Goal: Check status: Check status

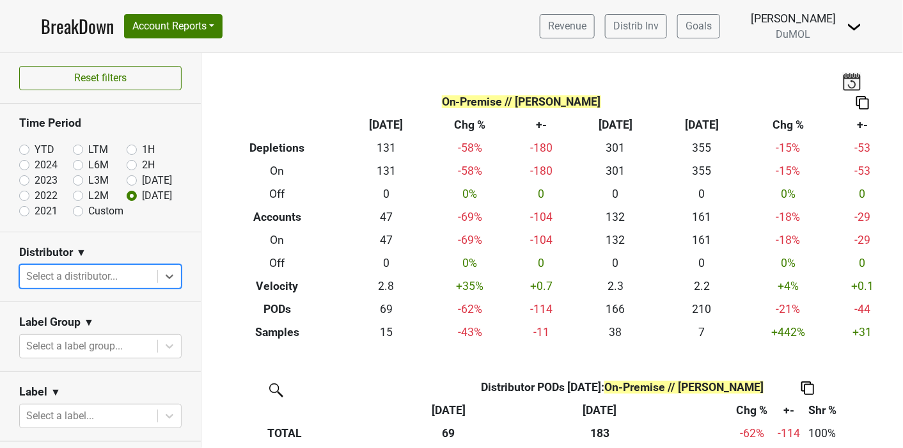
scroll to position [142, 0]
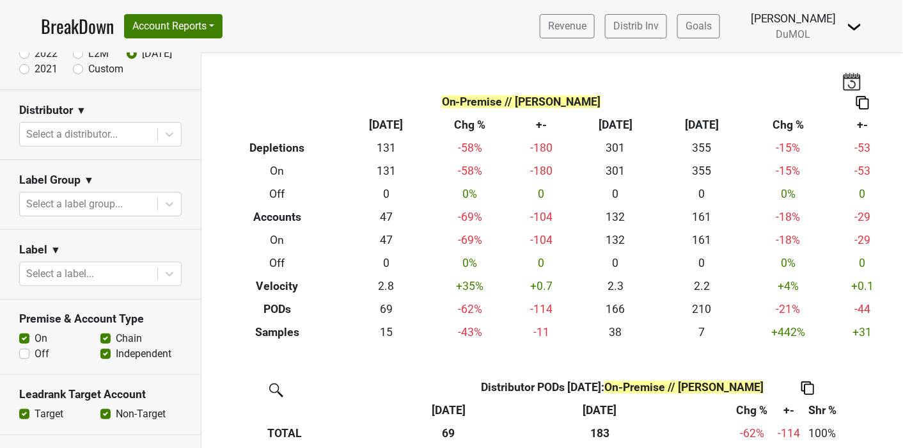
click at [73, 22] on link "BreakDown" at bounding box center [77, 26] width 73 height 27
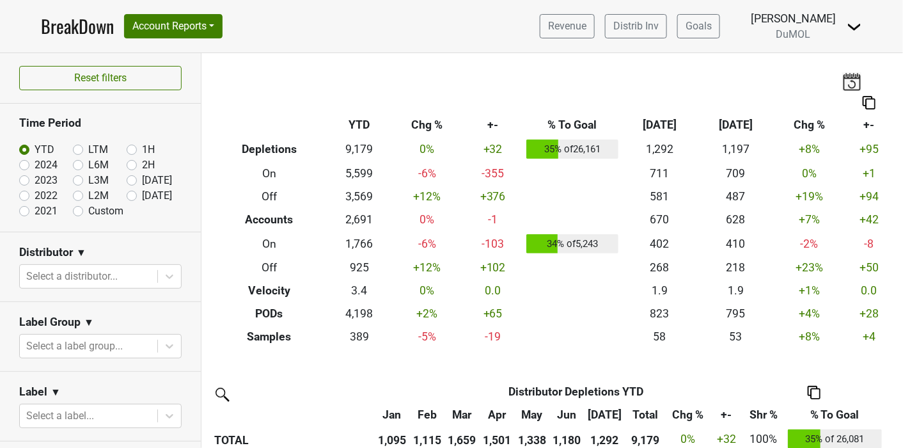
click at [142, 196] on label "[DATE]" at bounding box center [157, 195] width 30 height 15
click at [127, 196] on input "[DATE]" at bounding box center [152, 194] width 51 height 13
radio input "true"
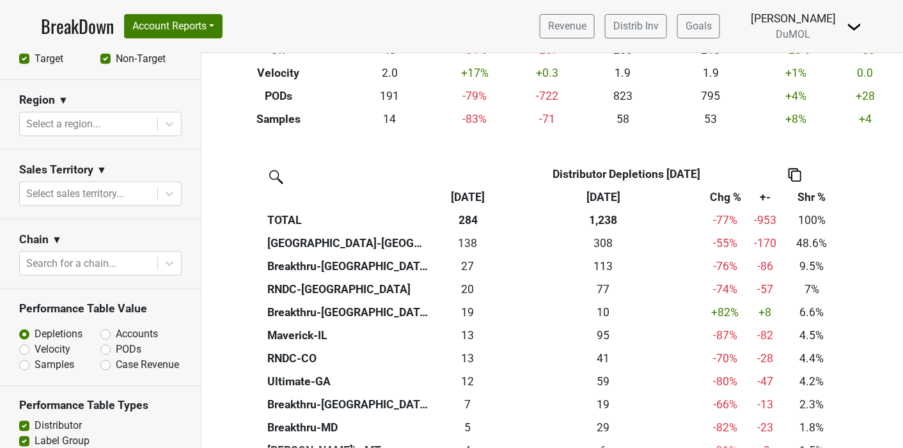
scroll to position [497, 0]
click at [116, 352] on label "PODs" at bounding box center [129, 349] width 26 height 15
click at [101, 352] on input "PODs" at bounding box center [138, 348] width 77 height 13
radio input "true"
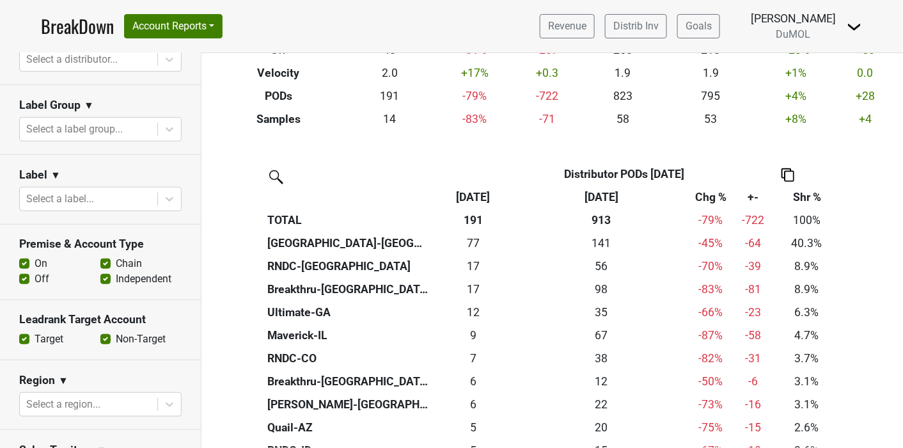
scroll to position [213, 0]
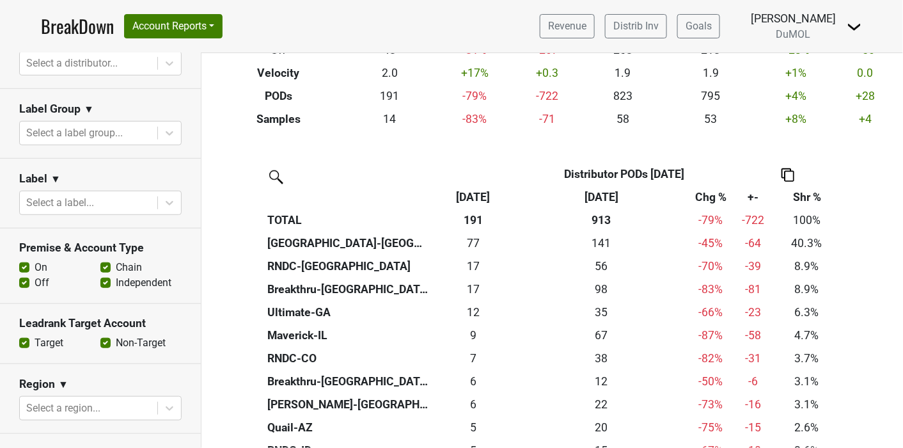
click at [35, 279] on label "Off" at bounding box center [42, 282] width 15 height 15
click at [27, 279] on input "Off" at bounding box center [24, 281] width 10 height 13
checkbox input "false"
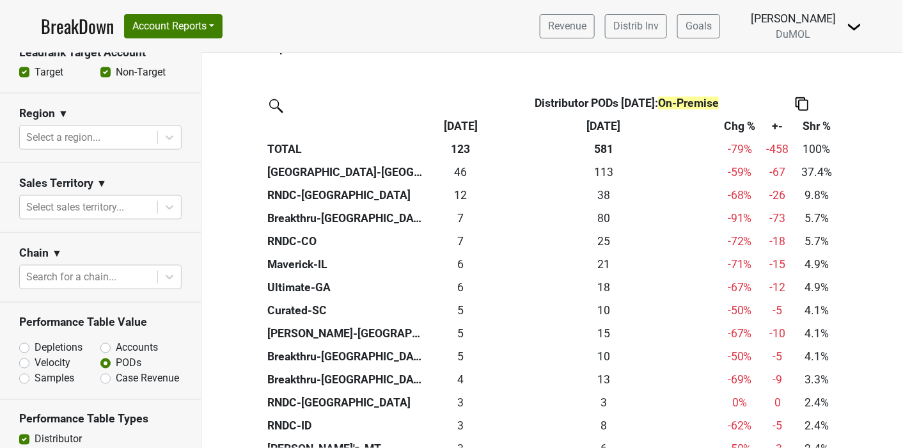
scroll to position [568, 0]
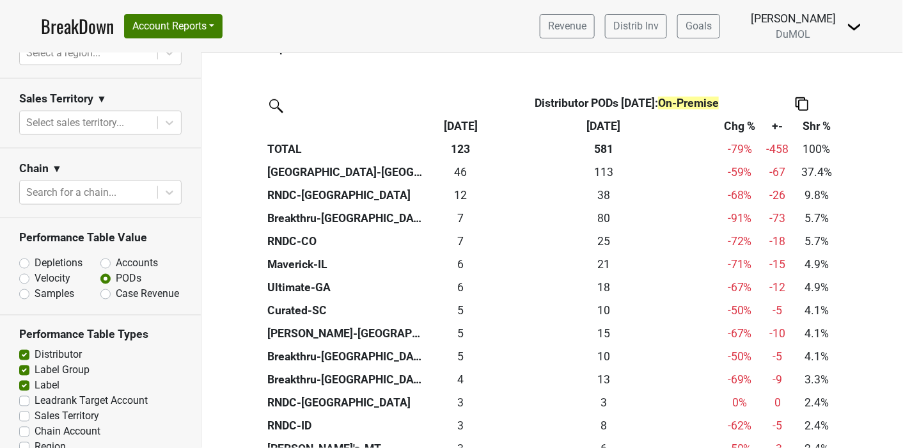
click at [116, 265] on label "Accounts" at bounding box center [137, 263] width 42 height 15
click at [101, 265] on input "Accounts" at bounding box center [138, 262] width 77 height 13
radio input "true"
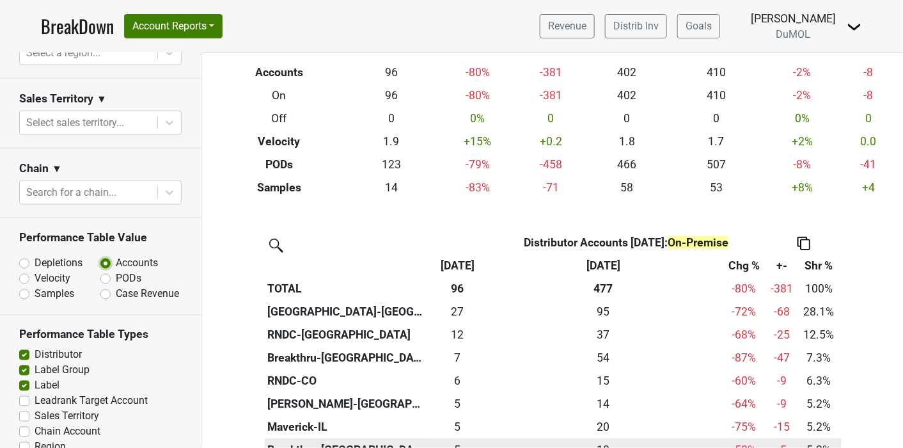
scroll to position [284, 0]
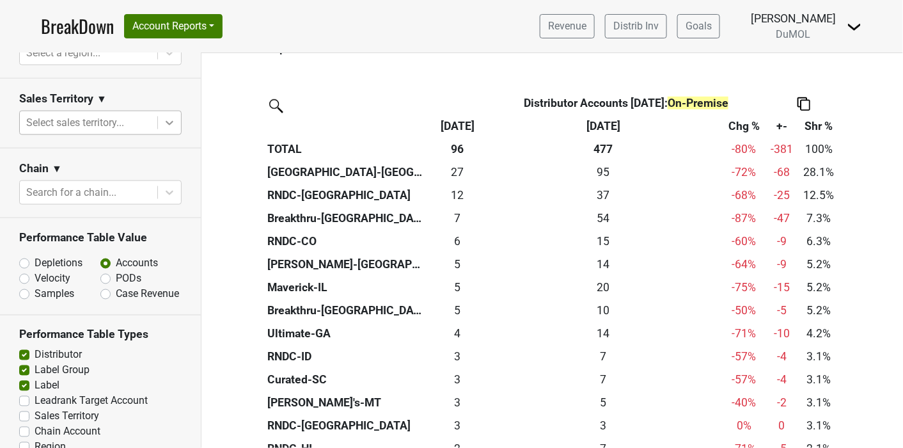
click at [166, 121] on icon at bounding box center [170, 123] width 8 height 4
click at [163, 117] on icon at bounding box center [169, 122] width 13 height 13
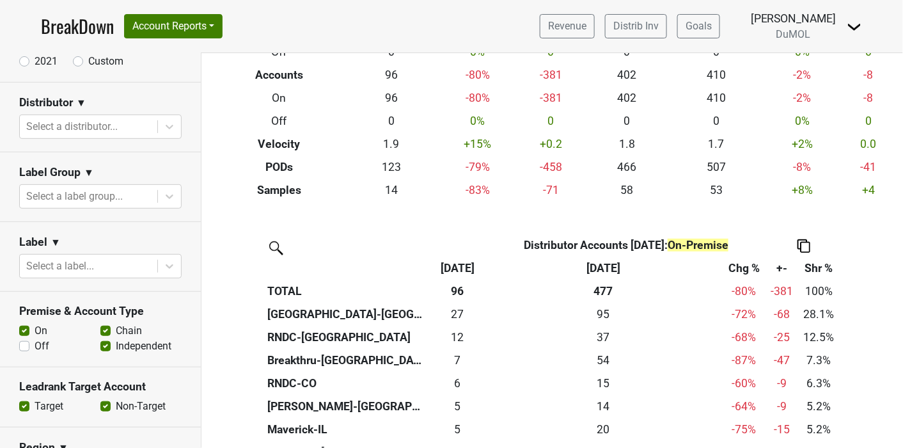
scroll to position [71, 0]
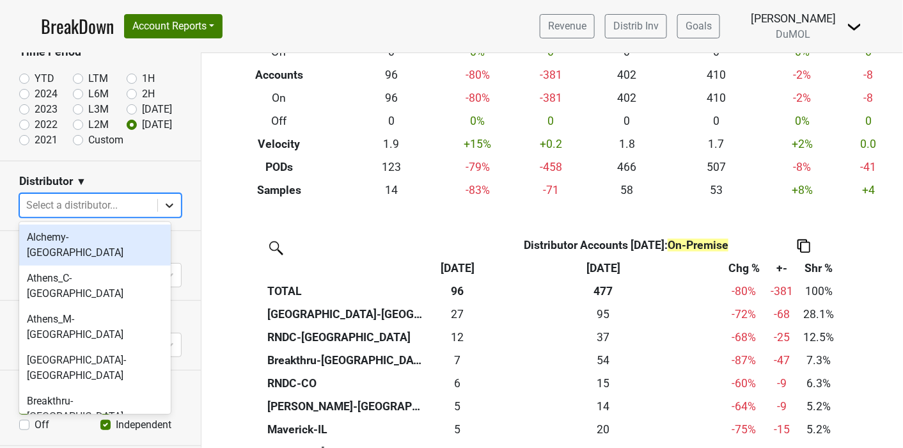
click at [163, 204] on icon at bounding box center [169, 205] width 13 height 13
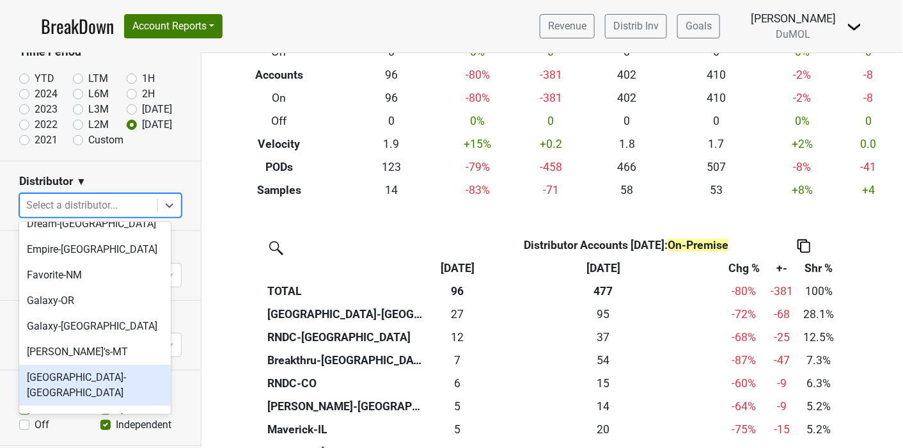
scroll to position [568, 0]
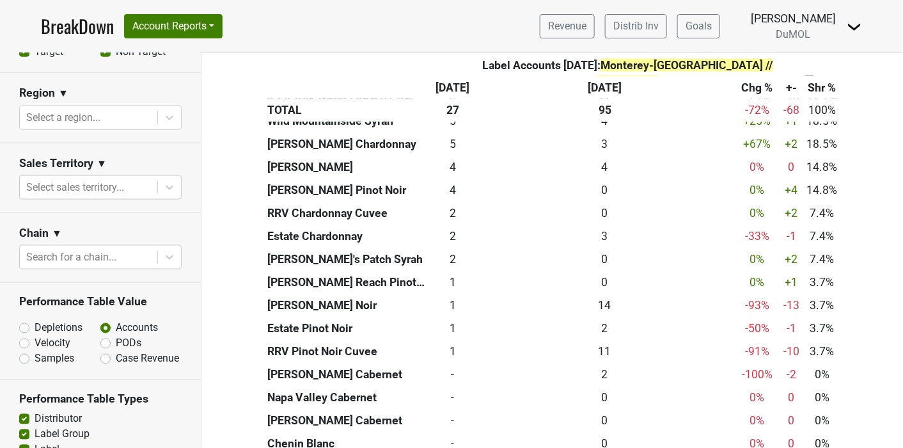
scroll to position [648, 0]
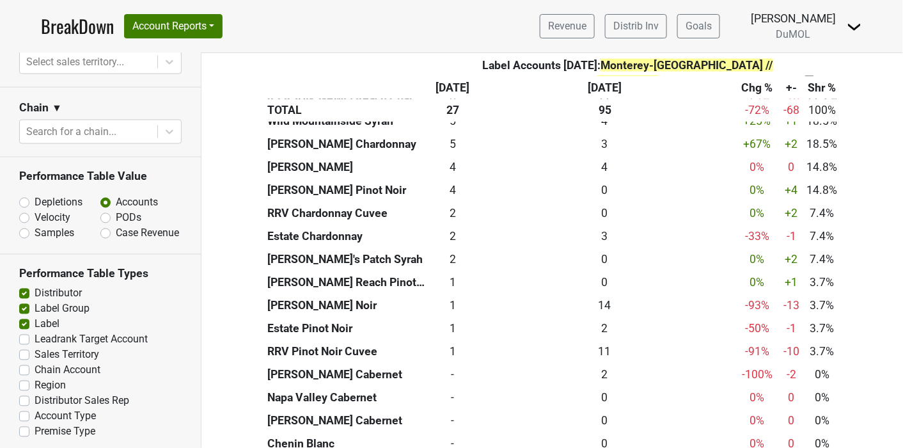
click at [35, 333] on label "Leadrank Target Account" at bounding box center [91, 339] width 113 height 15
click at [25, 333] on input "Leadrank Target Account" at bounding box center [24, 338] width 10 height 13
checkbox input "true"
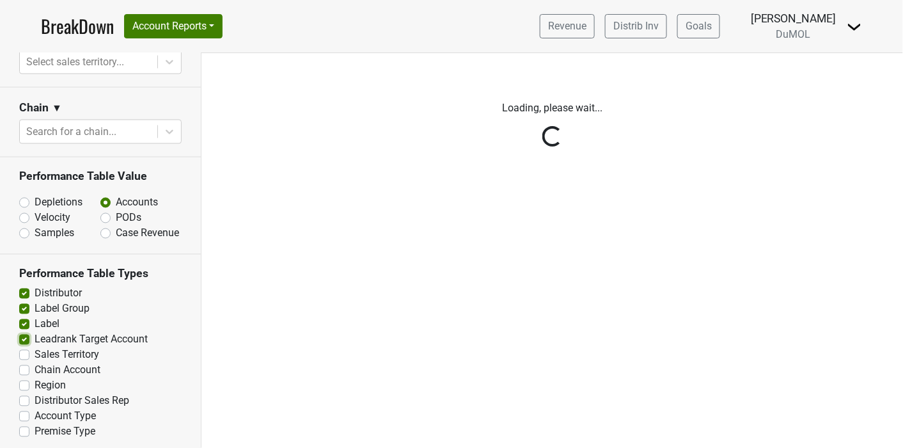
scroll to position [0, 0]
click at [24, 350] on div "Reset filters Time Period YTD LTM 1H 2024 L6M 2H 2023 L3M Jul '25 2022 L2M Aug …" at bounding box center [100, 250] width 201 height 395
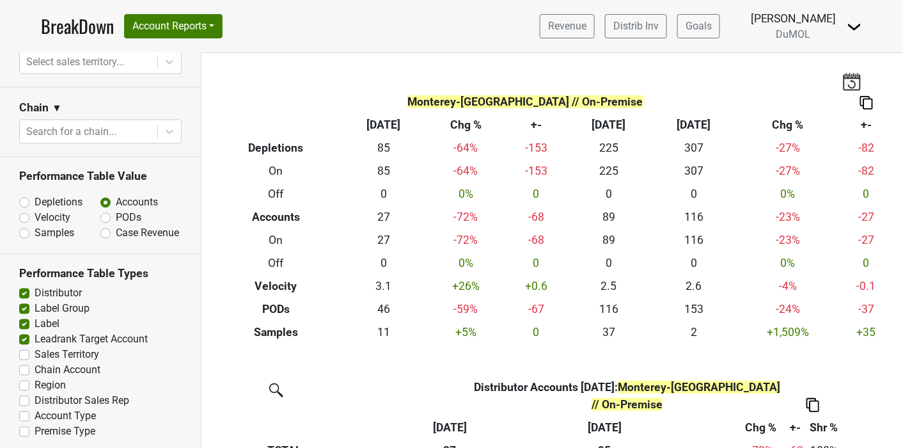
click at [35, 350] on label "Sales Territory" at bounding box center [67, 354] width 65 height 15
click at [24, 350] on input "Sales Territory" at bounding box center [24, 353] width 10 height 13
checkbox input "true"
click at [35, 368] on label "Chain Account" at bounding box center [68, 370] width 66 height 15
click at [23, 368] on input "Chain Account" at bounding box center [24, 369] width 10 height 13
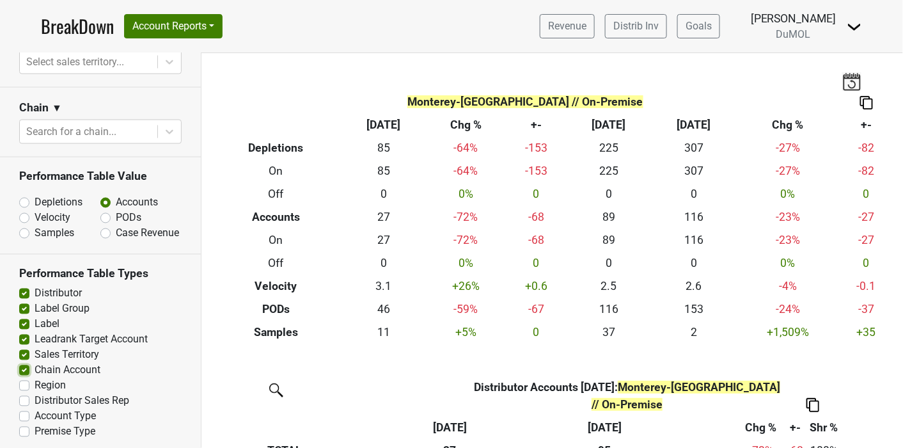
checkbox input "true"
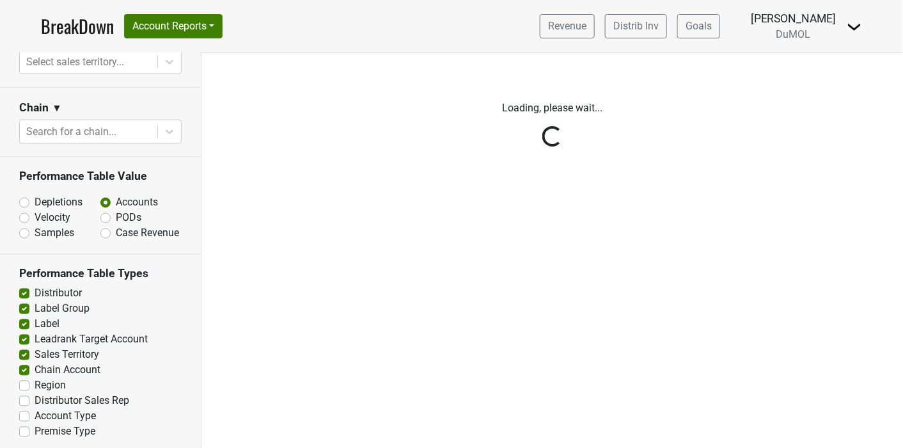
click at [24, 383] on div "Reset filters Time Period YTD LTM 1H 2024 L6M 2H 2023 L3M Jul '25 2022 L2M Aug …" at bounding box center [100, 250] width 201 height 395
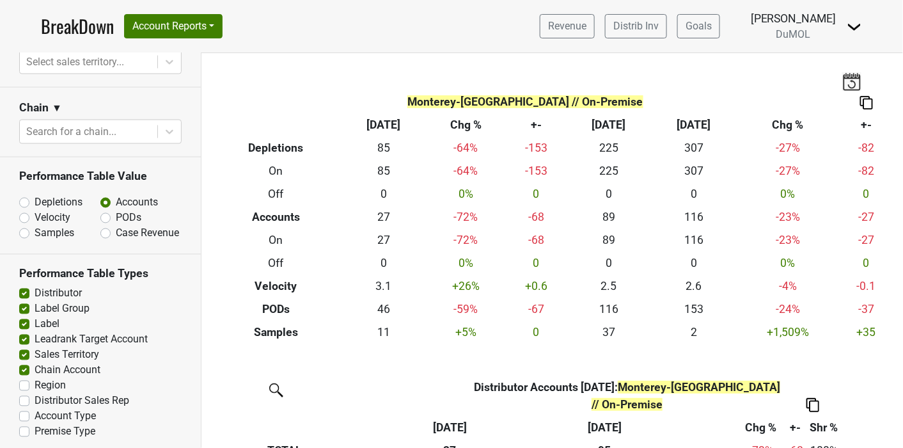
click at [35, 383] on label "Region" at bounding box center [50, 385] width 31 height 15
click at [24, 383] on input "Region" at bounding box center [24, 384] width 10 height 13
checkbox input "true"
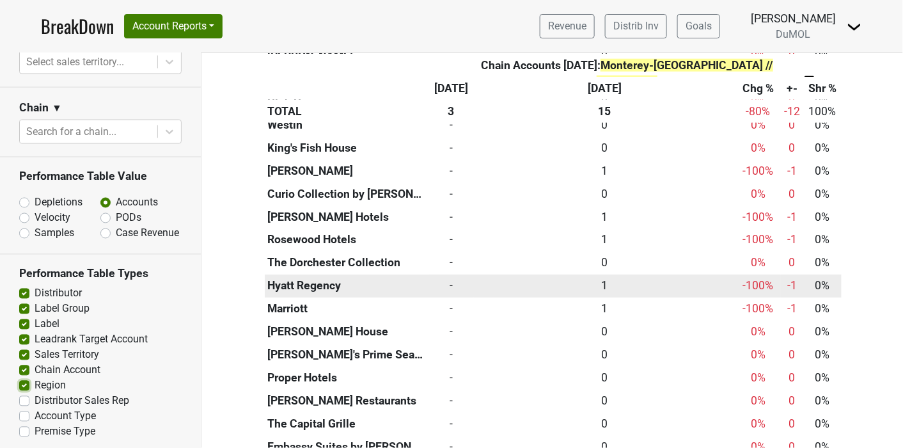
scroll to position [1865, 0]
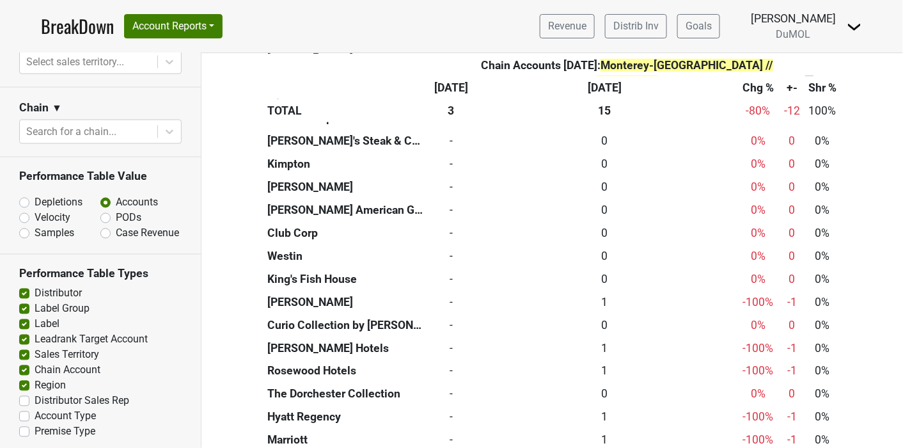
click at [70, 31] on link "BreakDown" at bounding box center [77, 26] width 73 height 27
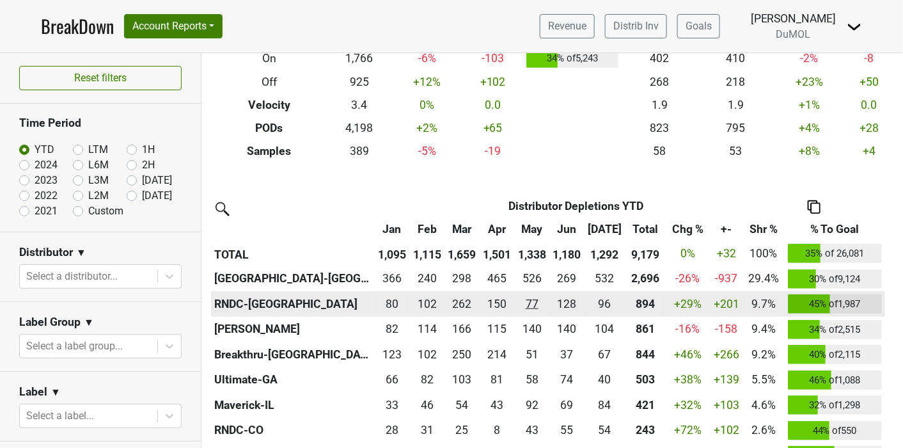
scroll to position [213, 0]
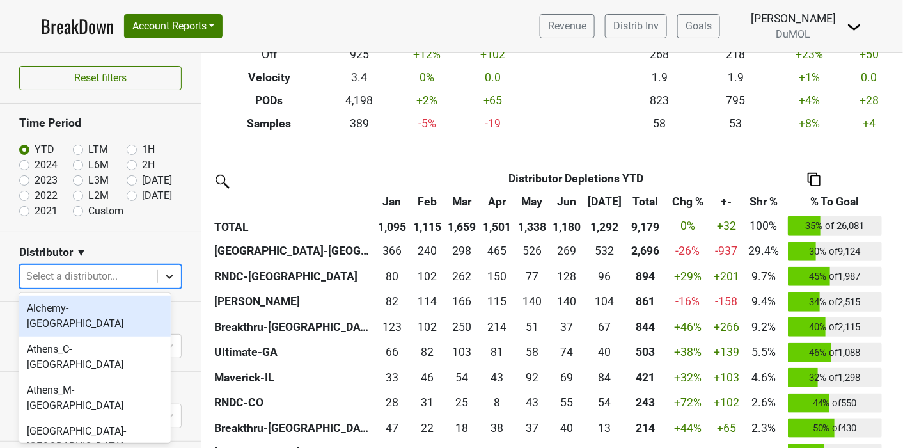
click at [163, 273] on icon at bounding box center [169, 276] width 13 height 13
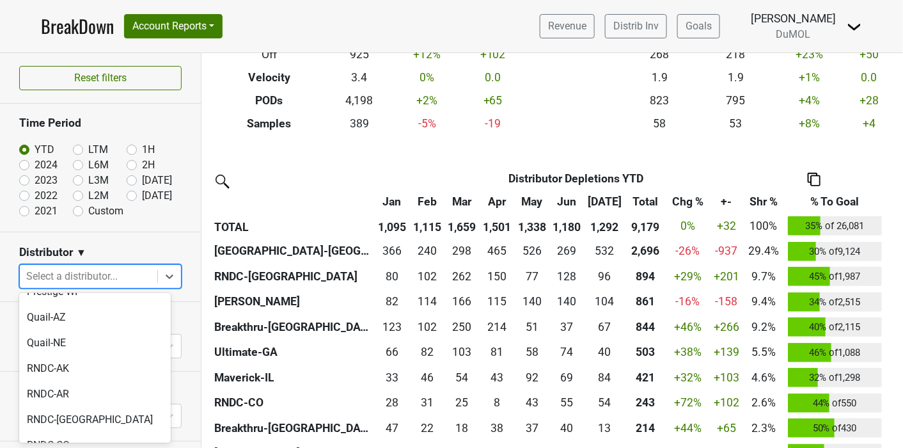
scroll to position [1136, 0]
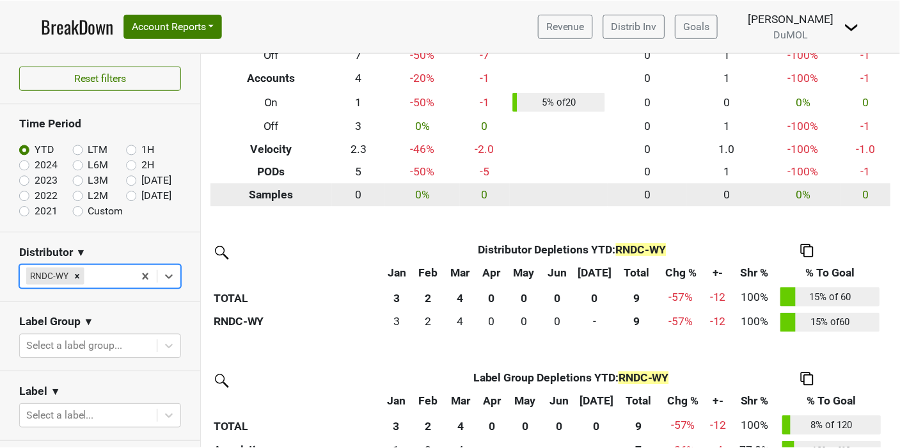
scroll to position [213, 0]
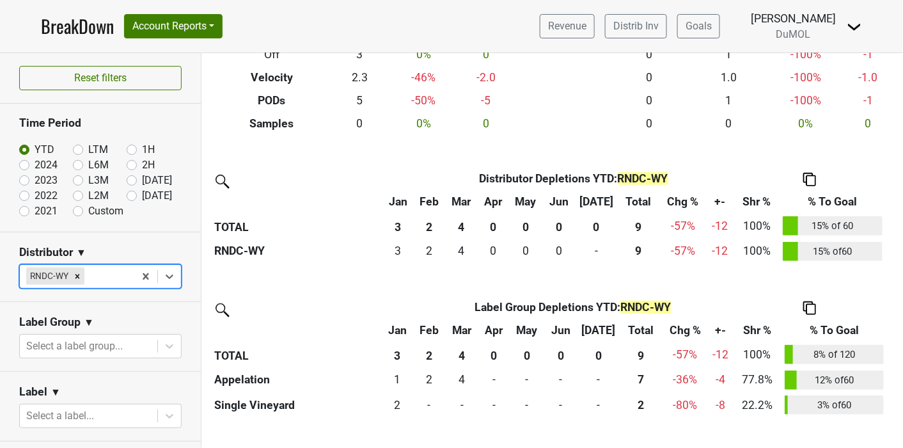
click at [810, 182] on img at bounding box center [809, 179] width 13 height 13
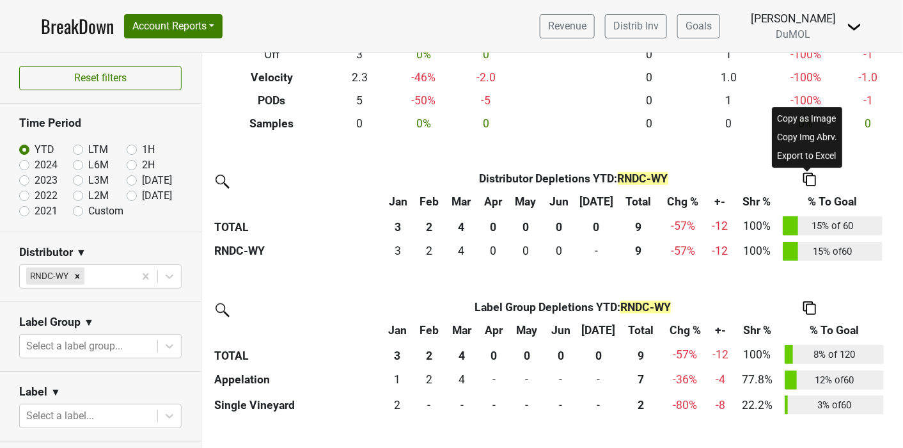
click at [801, 117] on div "Copy as Image" at bounding box center [806, 118] width 65 height 19
